Goal: Communication & Community: Share content

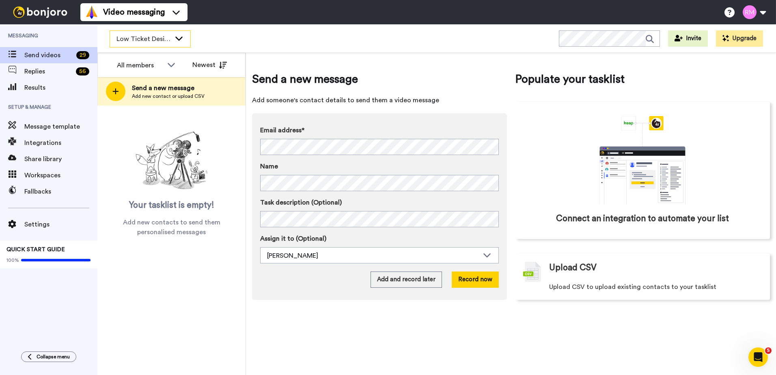
click at [172, 36] on div "Low Ticket Designer" at bounding box center [150, 39] width 80 height 16
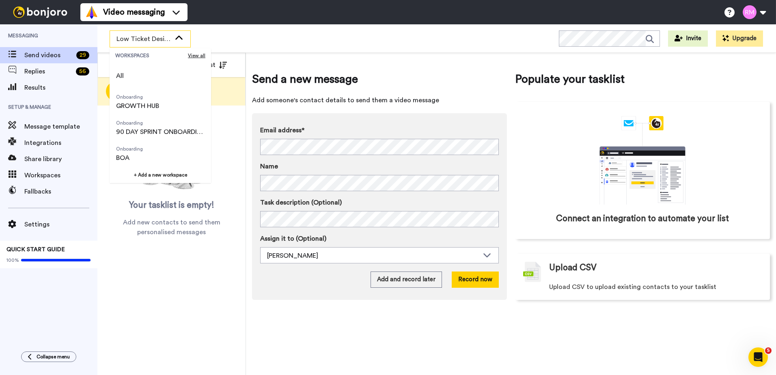
scroll to position [182, 0]
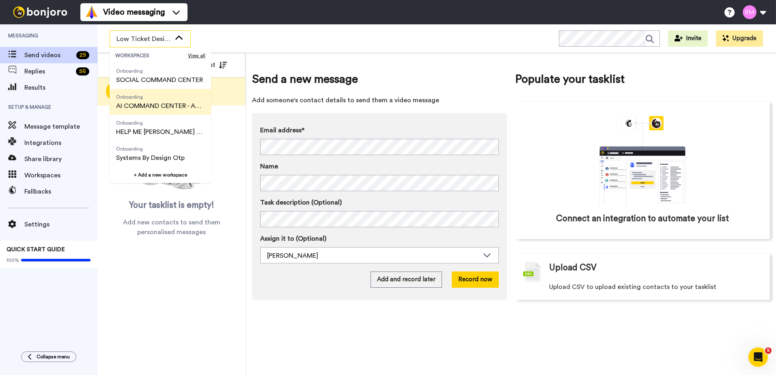
click at [180, 100] on span "Onboarding" at bounding box center [160, 97] width 88 height 6
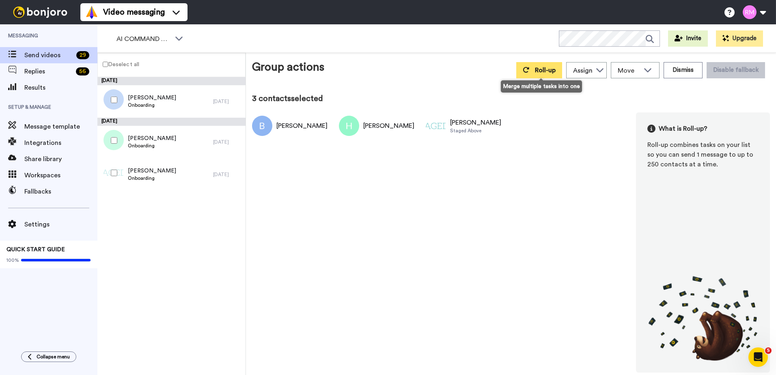
click at [543, 67] on span "Roll-up" at bounding box center [545, 70] width 21 height 6
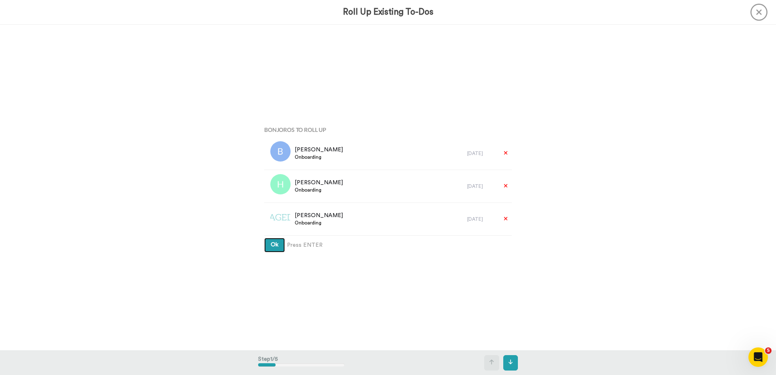
click at [278, 242] on button "Ok" at bounding box center [274, 245] width 21 height 15
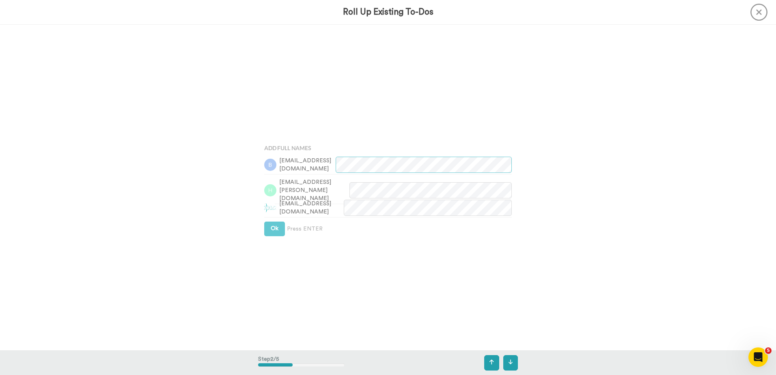
scroll to position [326, 0]
click at [269, 217] on div "[EMAIL_ADDRESS][DOMAIN_NAME]" at bounding box center [388, 208] width 248 height 22
click at [271, 224] on span "Ok" at bounding box center [275, 227] width 8 height 6
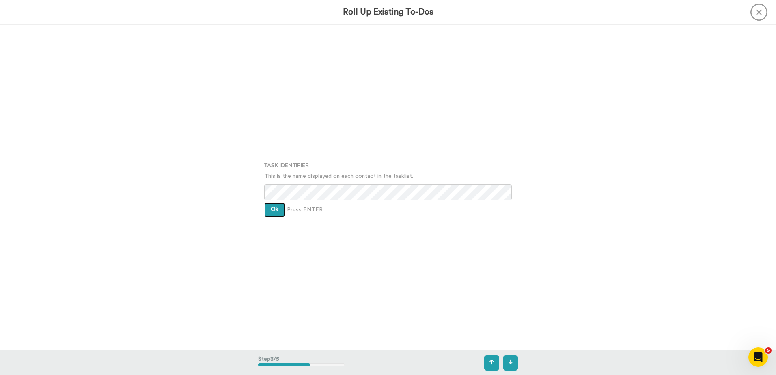
click at [271, 203] on button "Ok" at bounding box center [274, 209] width 21 height 15
click at [271, 203] on span "Ok" at bounding box center [275, 203] width 8 height 6
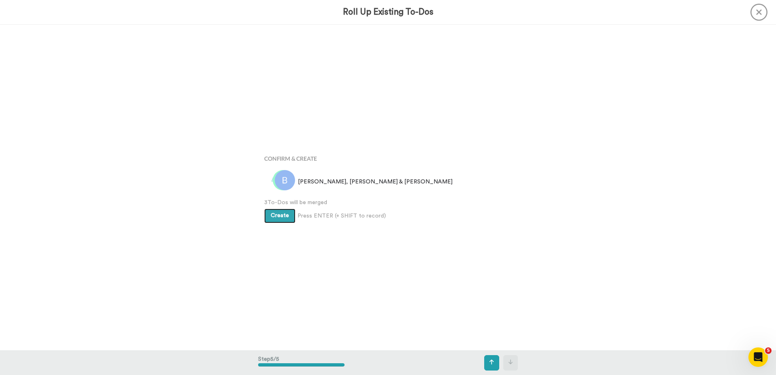
scroll to position [1303, 0]
click at [276, 215] on span "Create" at bounding box center [280, 216] width 18 height 6
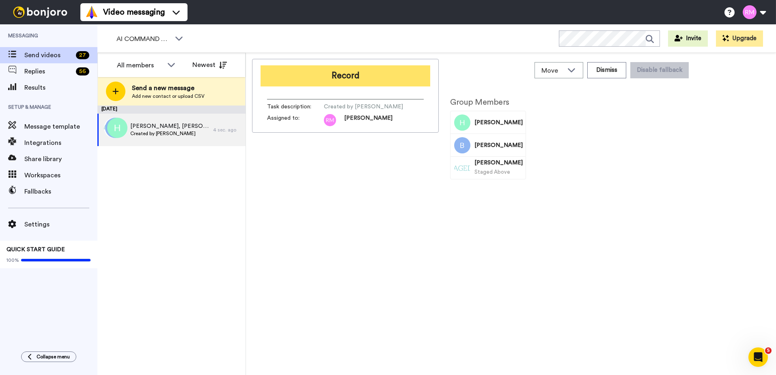
click at [323, 77] on button "Record" at bounding box center [346, 75] width 170 height 21
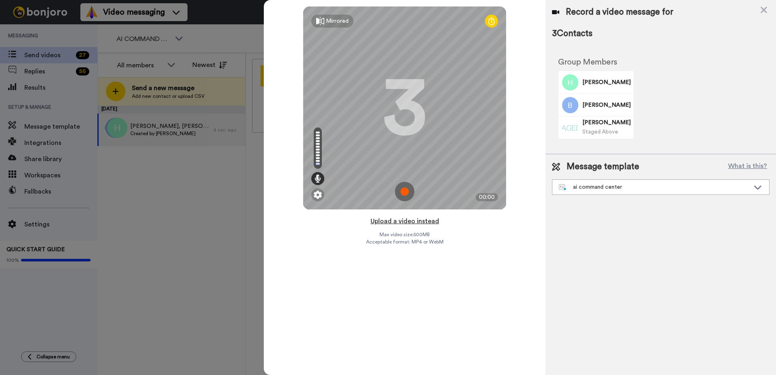
click at [407, 220] on button "Upload a video instead" at bounding box center [404, 221] width 73 height 11
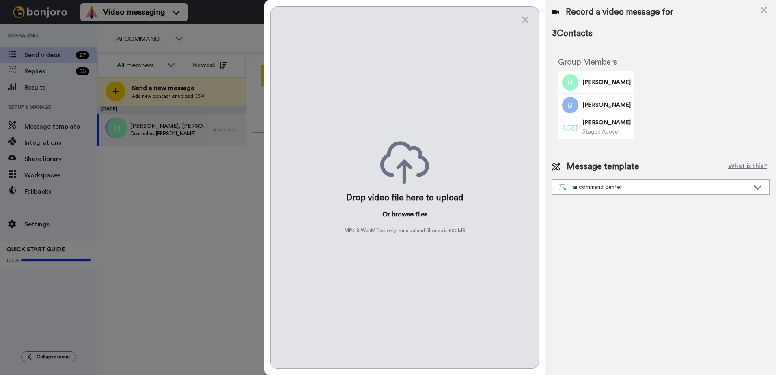
click at [405, 213] on button "browse" at bounding box center [403, 214] width 22 height 10
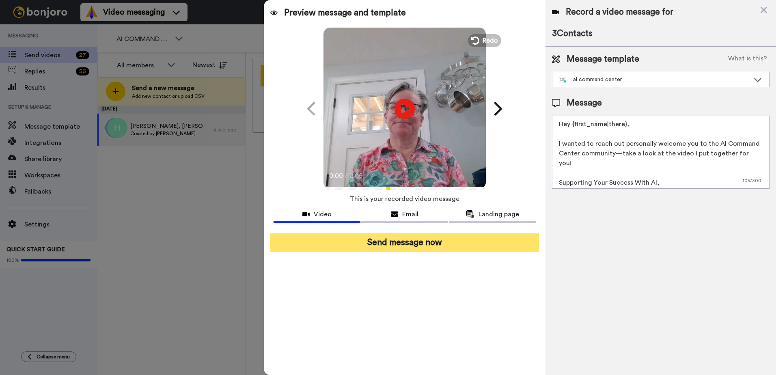
drag, startPoint x: 448, startPoint y: 245, endPoint x: 443, endPoint y: 228, distance: 18.5
click at [448, 245] on button "Send message now" at bounding box center [404, 242] width 269 height 19
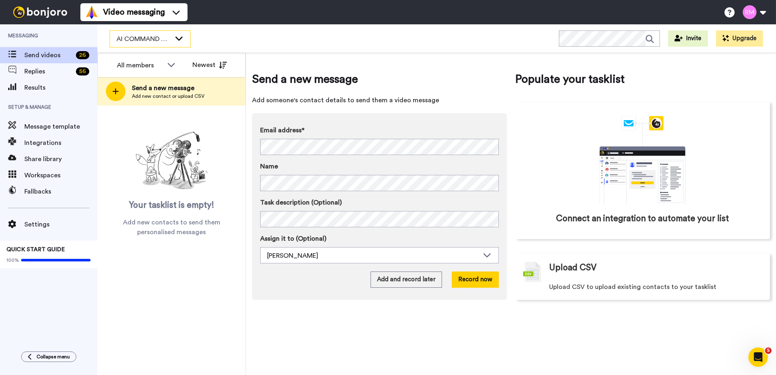
click at [147, 34] on span "AI COMMAND CENTER - ACTIVE" at bounding box center [143, 39] width 54 height 10
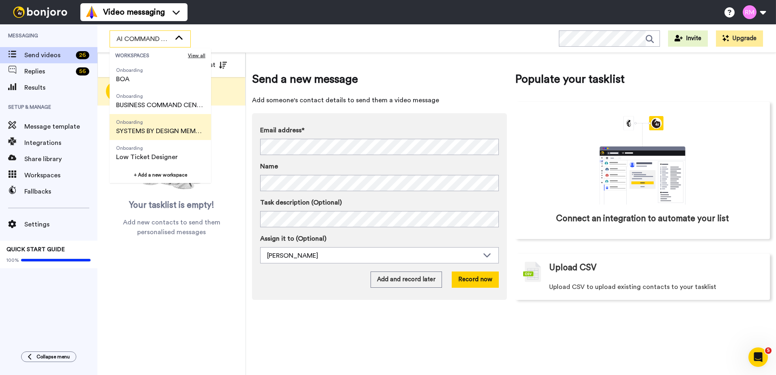
scroll to position [81, 0]
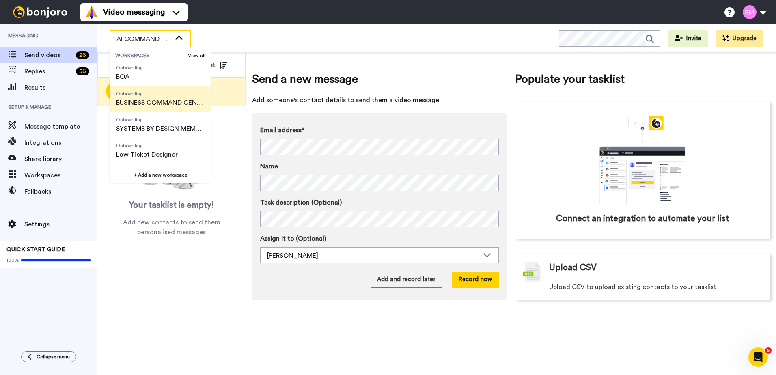
click at [146, 104] on span "BUSINESS COMMAND CENTER" at bounding box center [160, 103] width 88 height 10
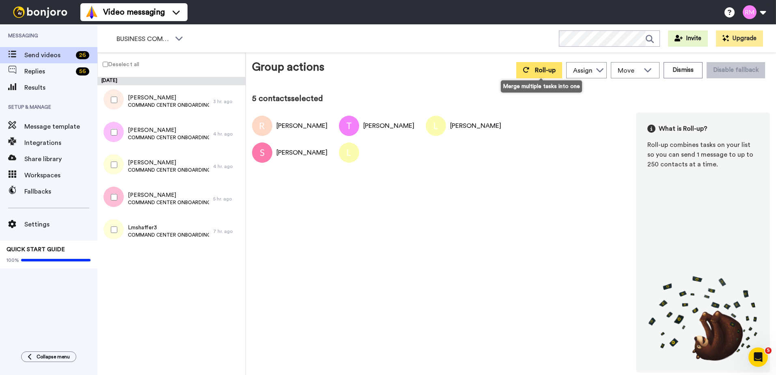
click at [548, 68] on span "Roll-up" at bounding box center [545, 70] width 21 height 6
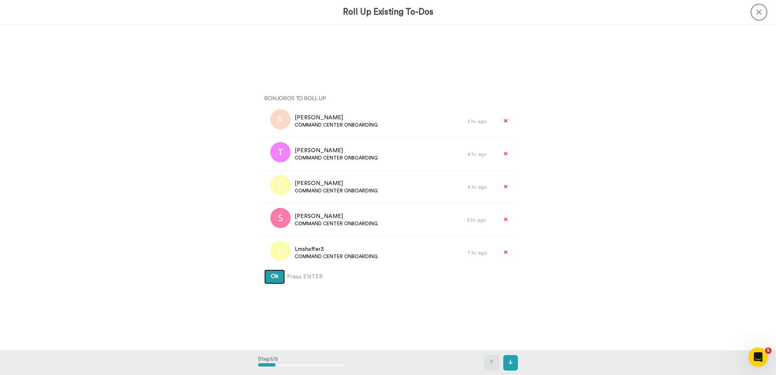
click at [271, 279] on span "Ok" at bounding box center [275, 276] width 8 height 6
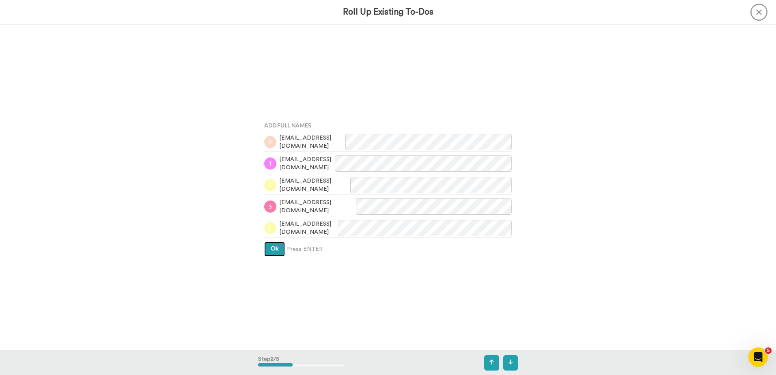
click at [273, 250] on span "Ok" at bounding box center [275, 249] width 8 height 6
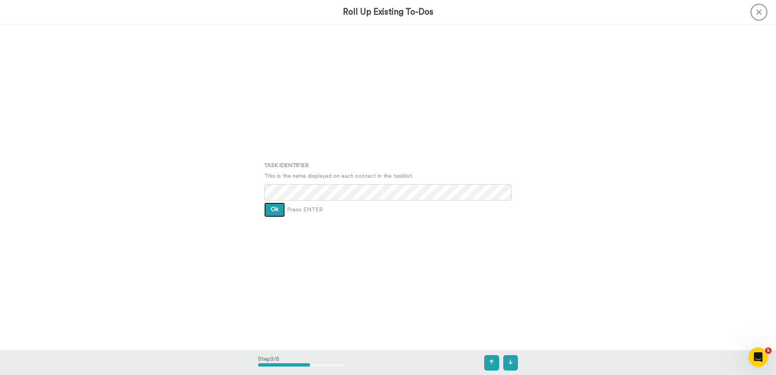
click at [273, 214] on button "Ok" at bounding box center [274, 209] width 21 height 15
click at [274, 203] on span "Ok" at bounding box center [275, 203] width 8 height 6
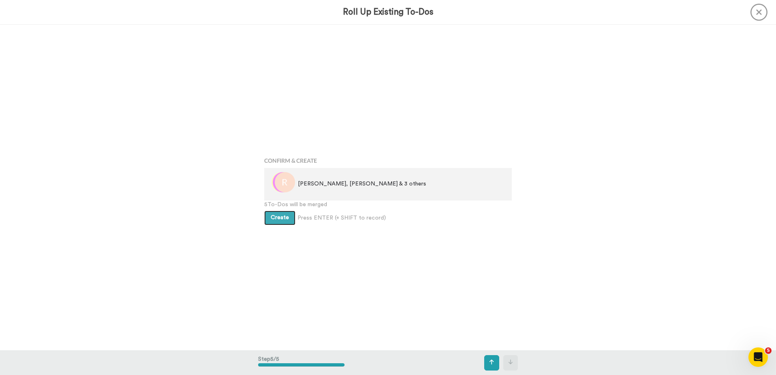
scroll to position [1303, 0]
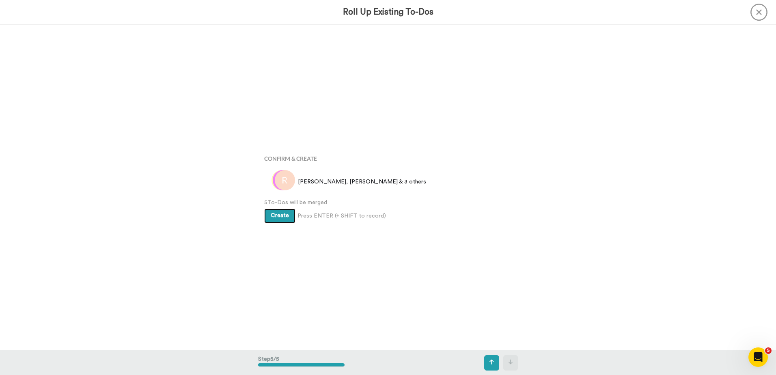
click at [278, 217] on span "Create" at bounding box center [280, 216] width 18 height 6
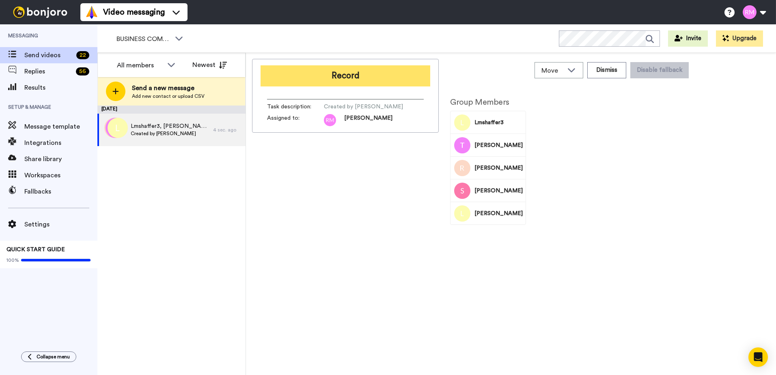
click at [295, 76] on button "Record" at bounding box center [346, 75] width 170 height 21
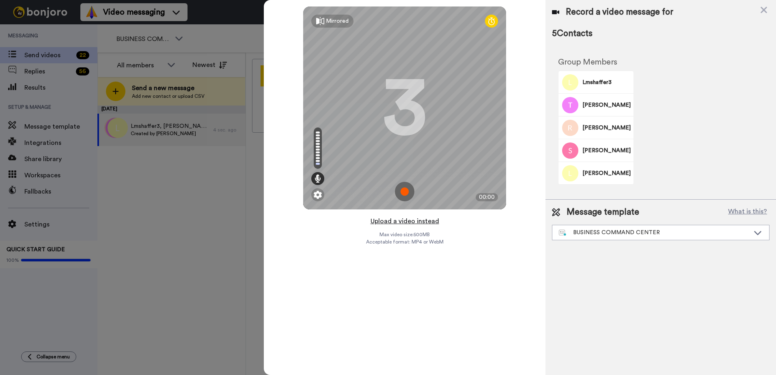
click at [403, 222] on button "Upload a video instead" at bounding box center [404, 221] width 73 height 11
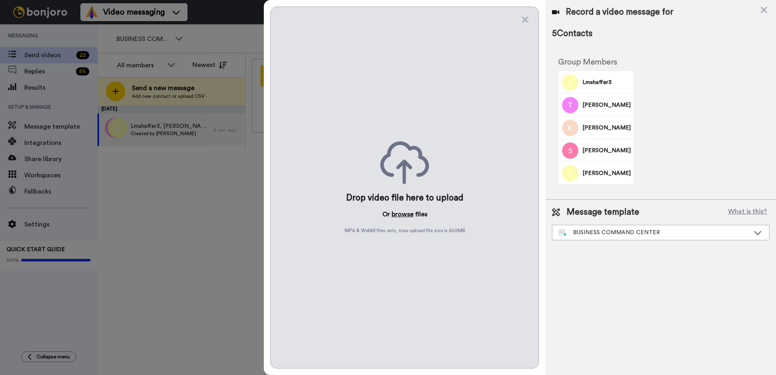
click at [403, 215] on button "browse" at bounding box center [403, 214] width 22 height 10
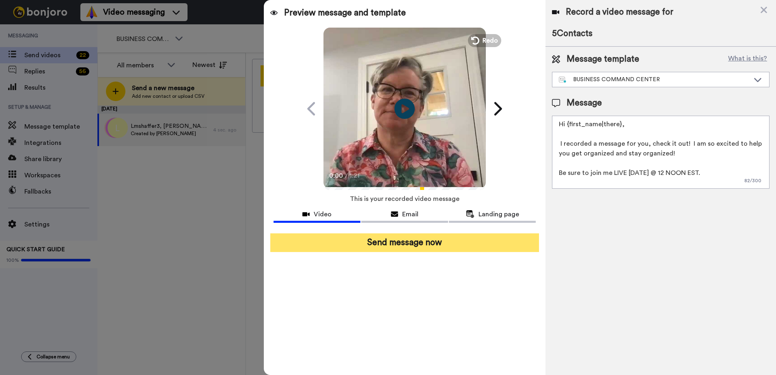
click at [434, 245] on button "Send message now" at bounding box center [404, 242] width 269 height 19
